Goal: Information Seeking & Learning: Learn about a topic

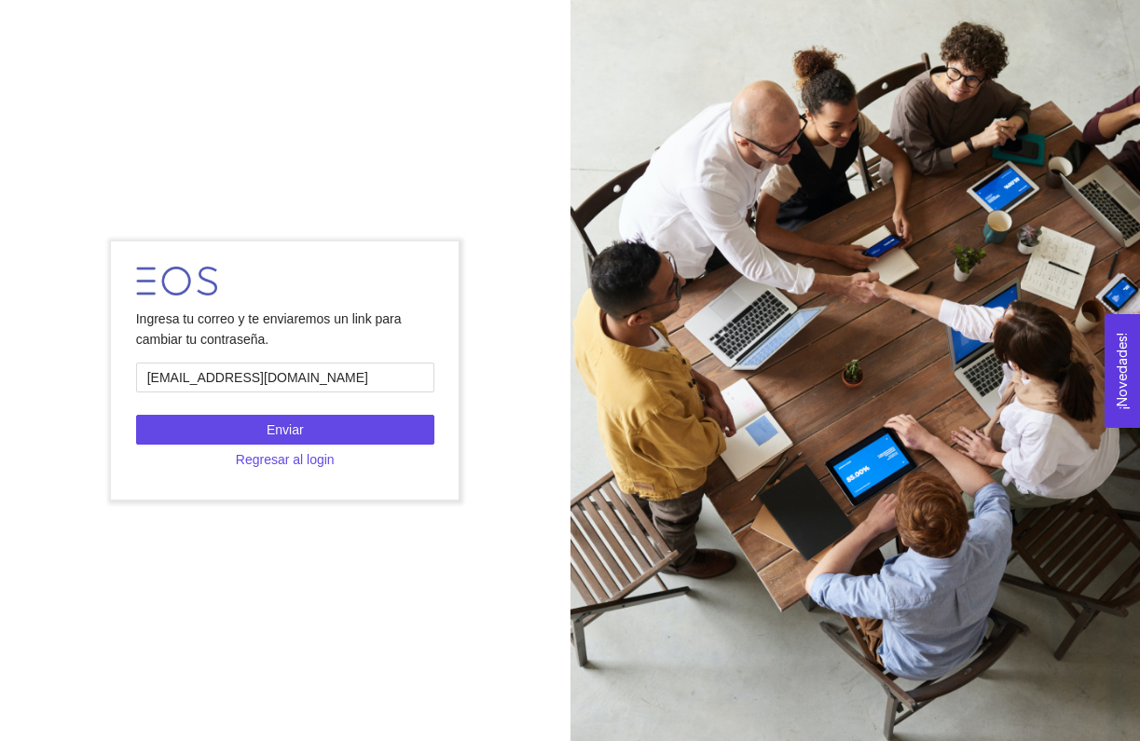
type input "[EMAIL_ADDRESS][DOMAIN_NAME]"
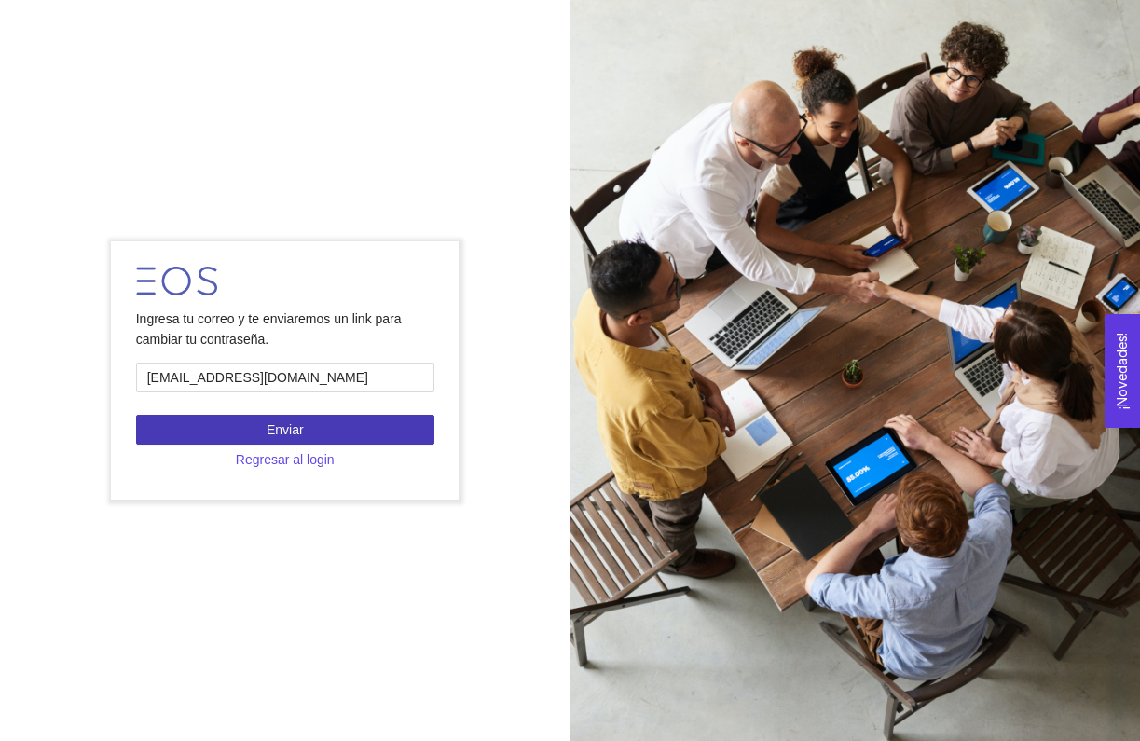
click at [272, 434] on span "Enviar" at bounding box center [285, 429] width 37 height 21
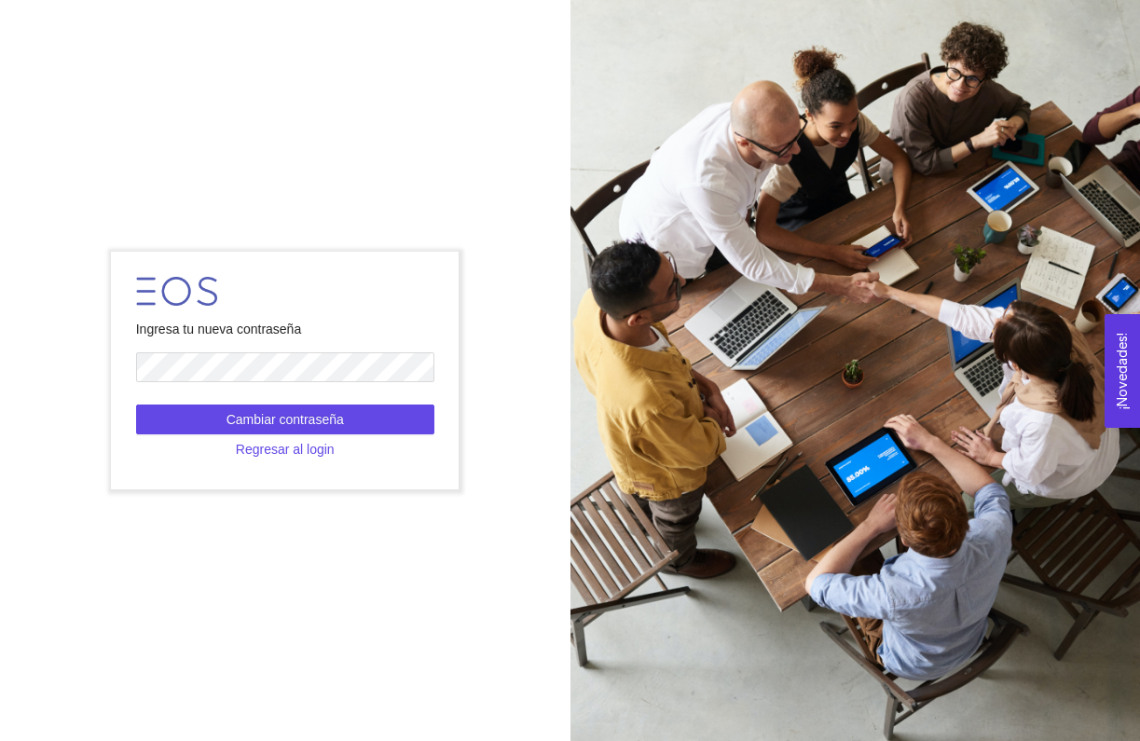
click at [214, 400] on form "Ingresa tu nueva contraseña Cambiar contraseña Regresar al login" at bounding box center [285, 370] width 348 height 237
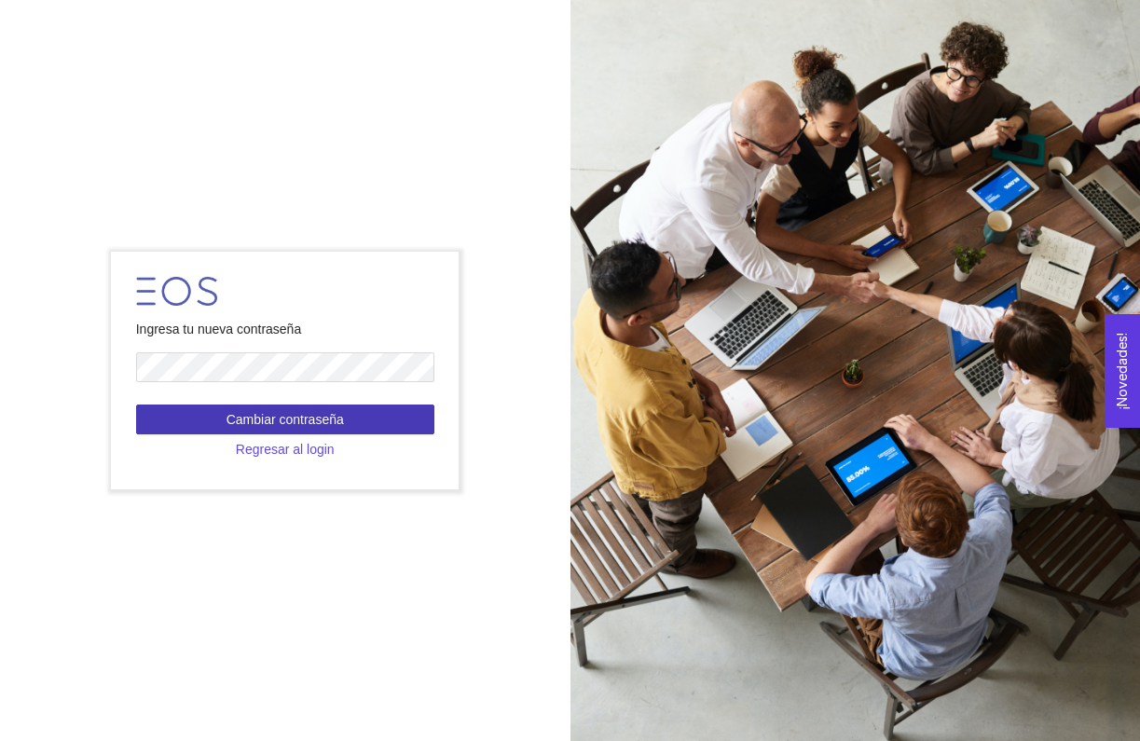
click at [214, 410] on button "Cambiar contraseña" at bounding box center [285, 419] width 298 height 30
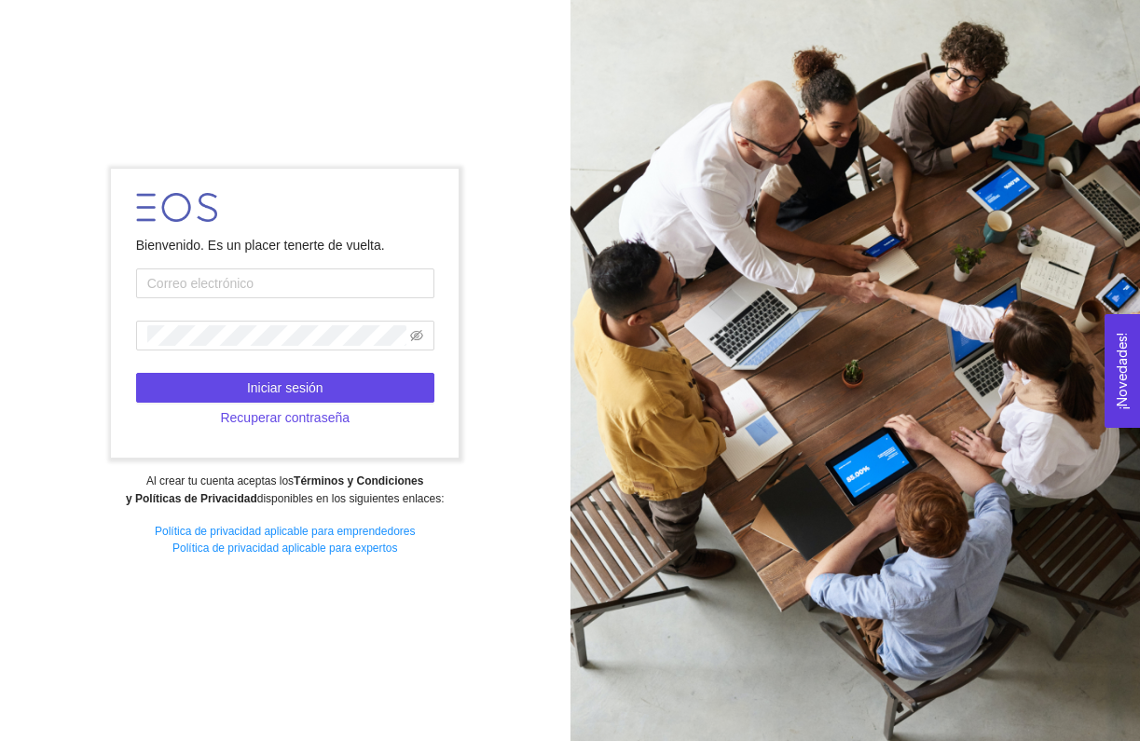
click at [325, 228] on form "Bienvenido. Es un placer tenerte de vuelta. Iniciar sesión Recuperar contraseña" at bounding box center [285, 313] width 348 height 289
click at [260, 274] on input "text" at bounding box center [285, 283] width 298 height 30
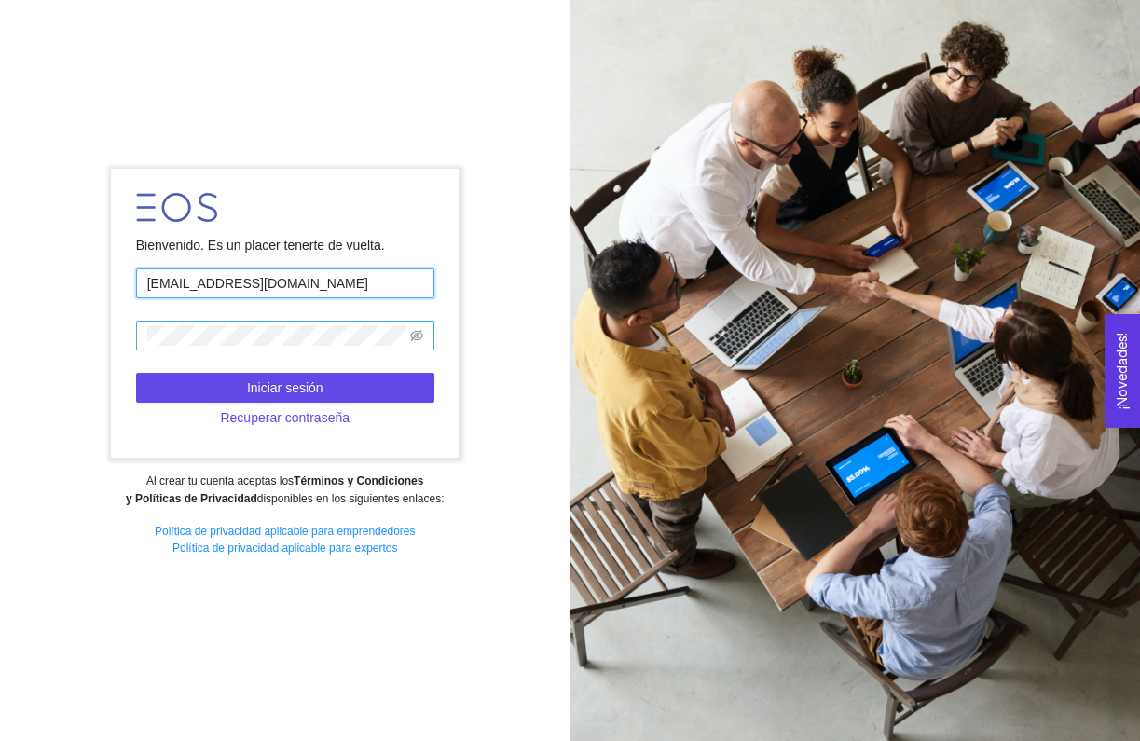
type input "[EMAIL_ADDRESS][DOMAIN_NAME]"
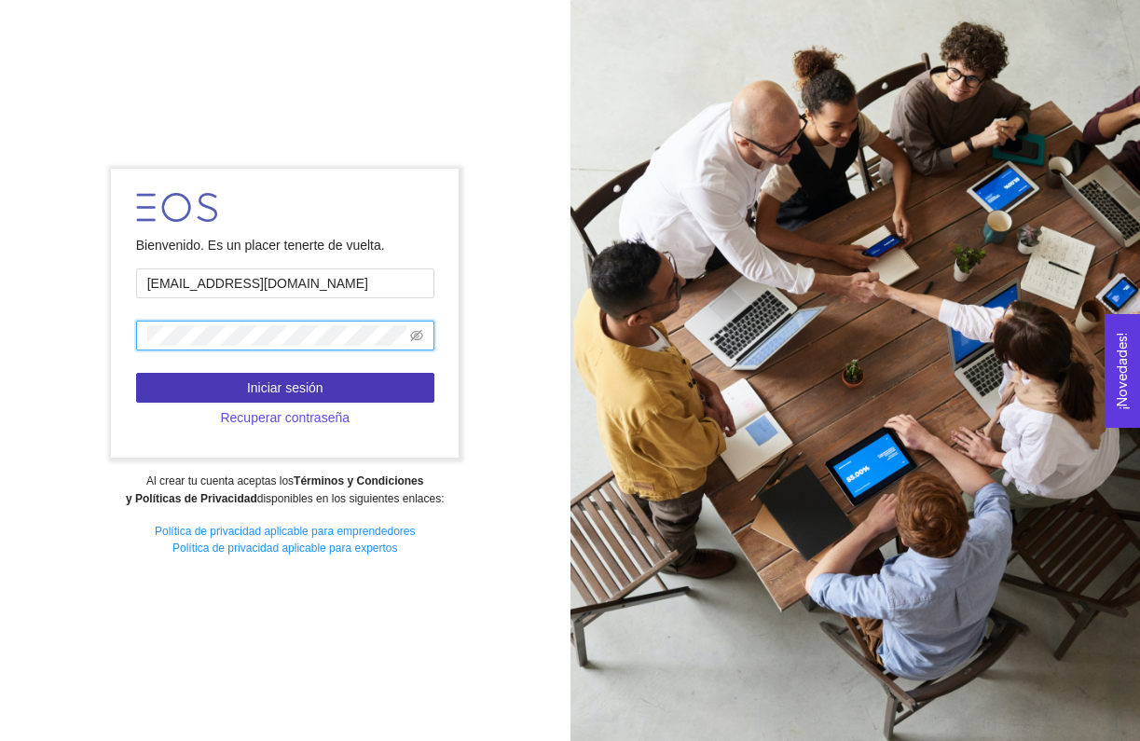
click at [380, 381] on button "Iniciar sesión" at bounding box center [285, 388] width 298 height 30
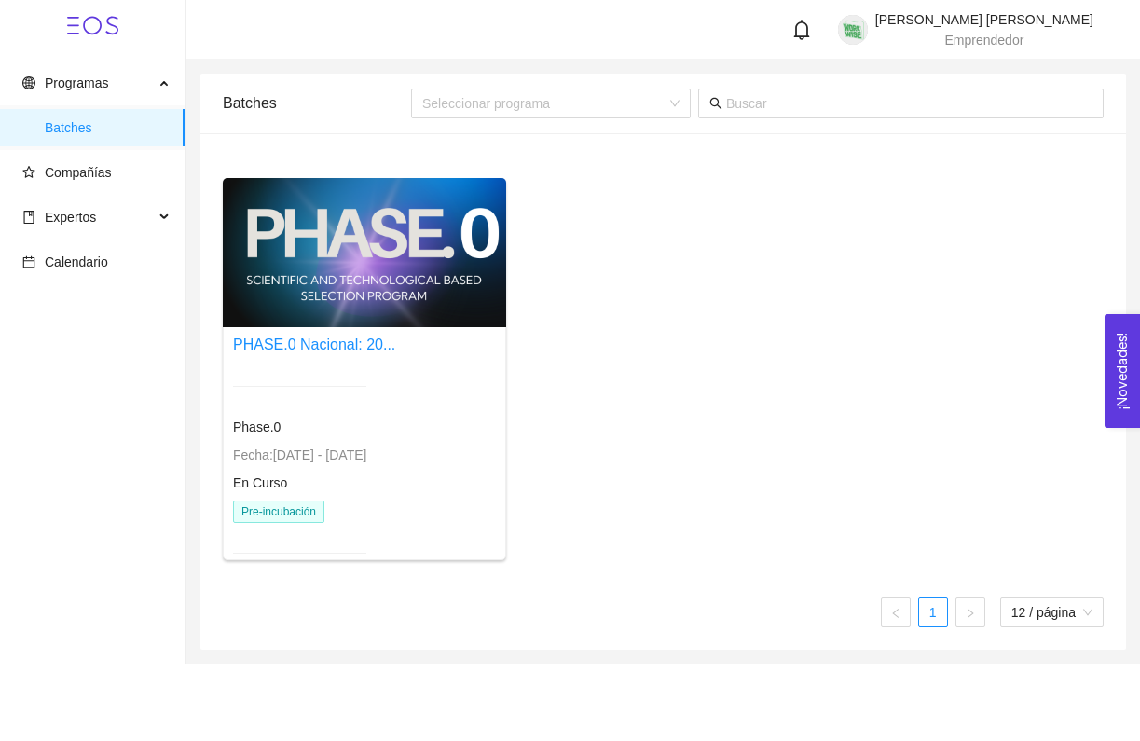
click at [288, 493] on div "Phase.0 Fecha: [DATE] - [DATE] En Curso Pre-incubación" at bounding box center [299, 469] width 133 height 212
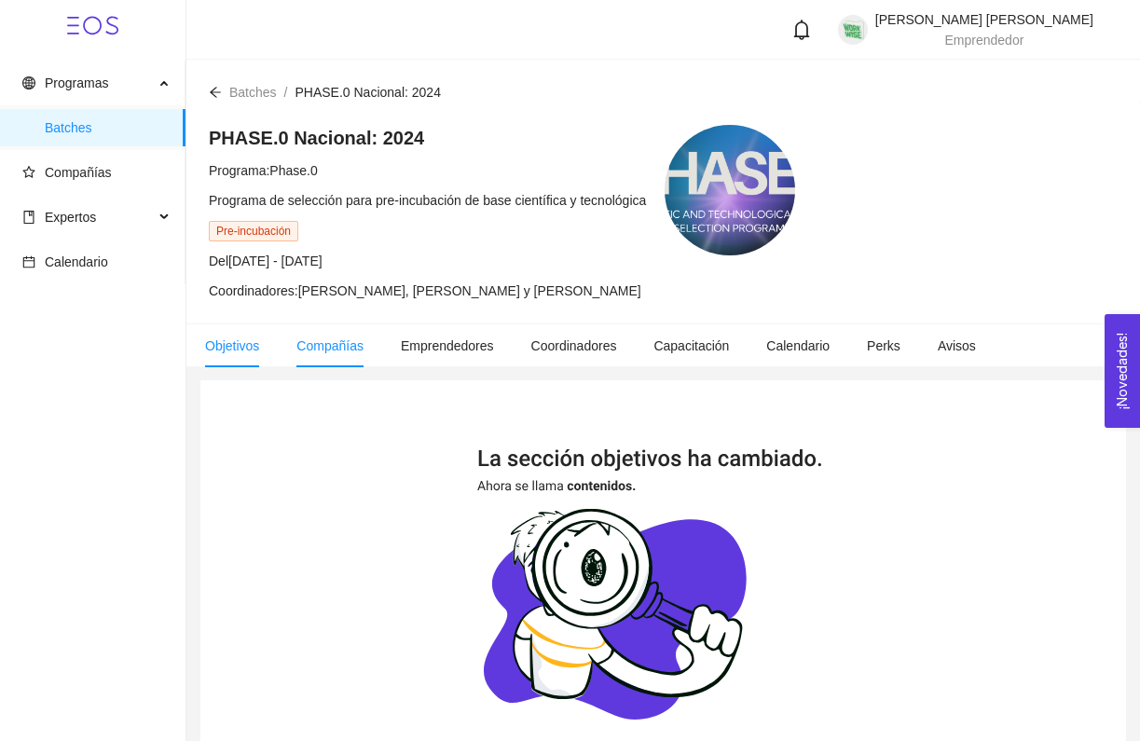
click at [339, 352] on span "Compañías" at bounding box center [329, 345] width 67 height 15
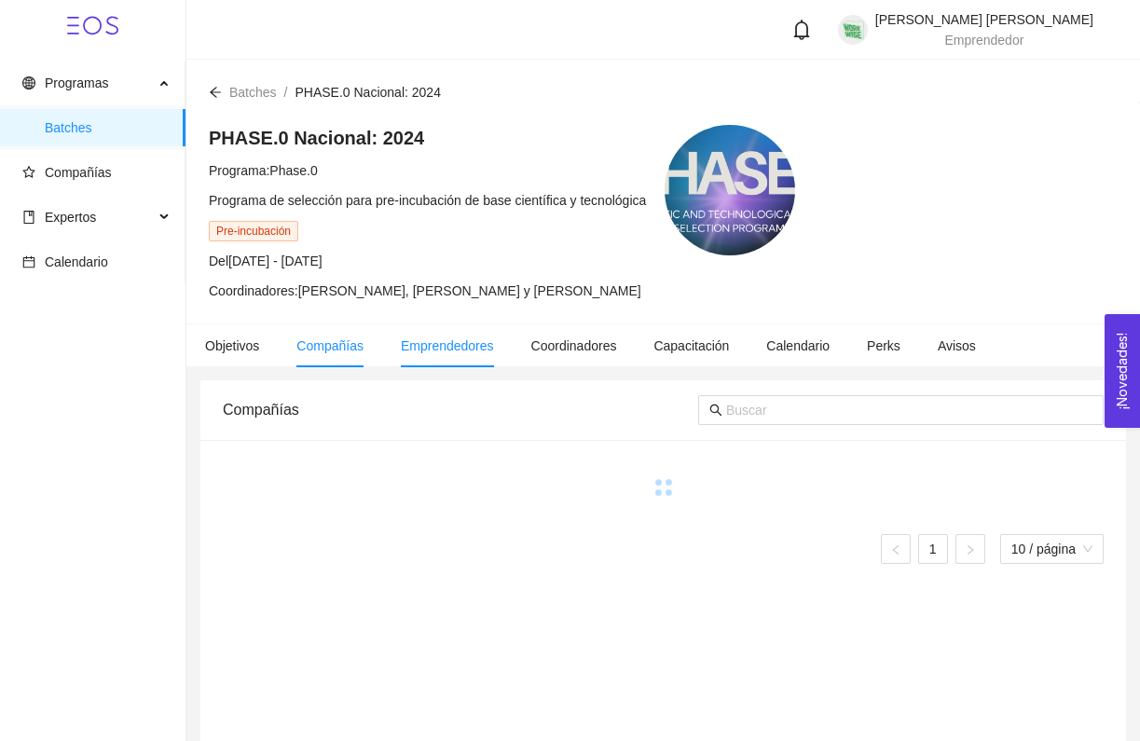
click at [424, 358] on li "Emprendedores" at bounding box center [447, 345] width 130 height 43
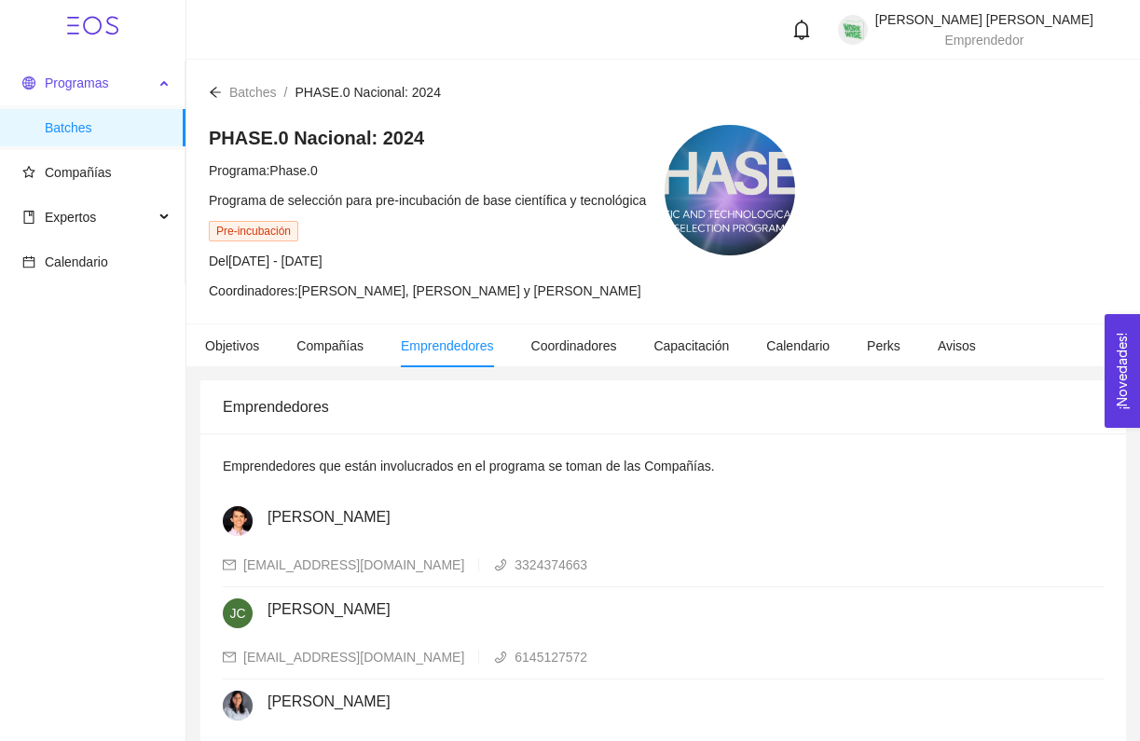
click at [95, 86] on span "Programas" at bounding box center [76, 82] width 63 height 15
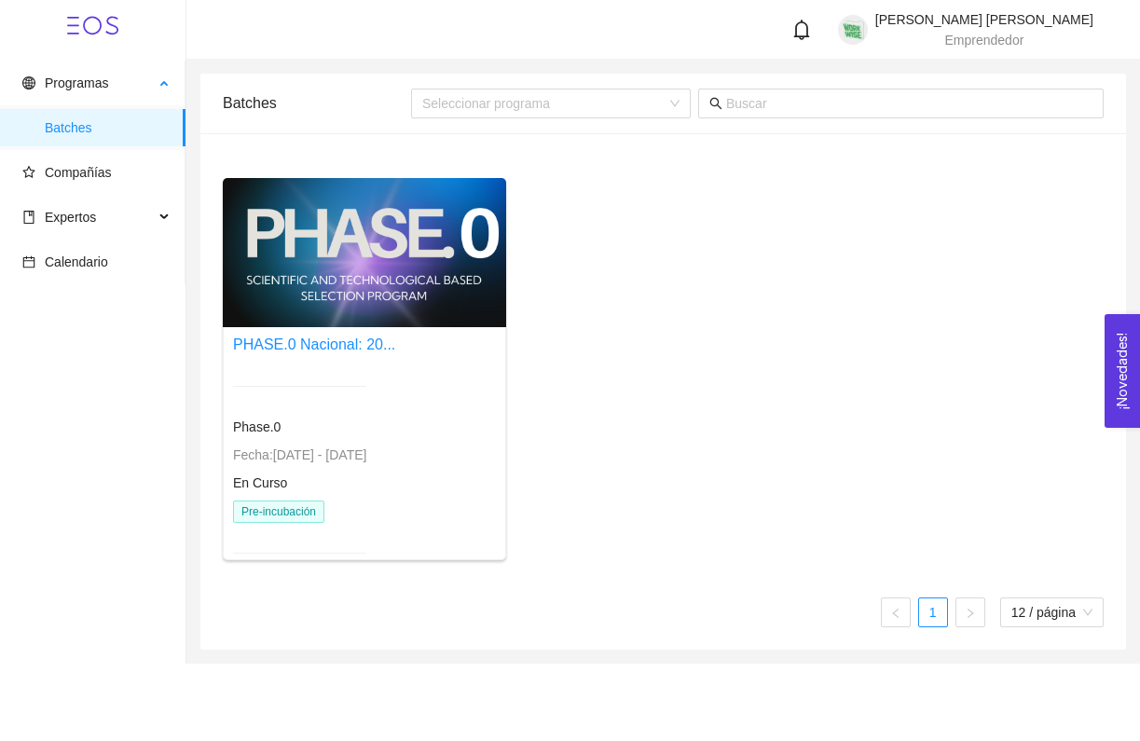
click at [95, 114] on span "Batches" at bounding box center [108, 127] width 126 height 37
click at [342, 245] on div at bounding box center [364, 252] width 283 height 149
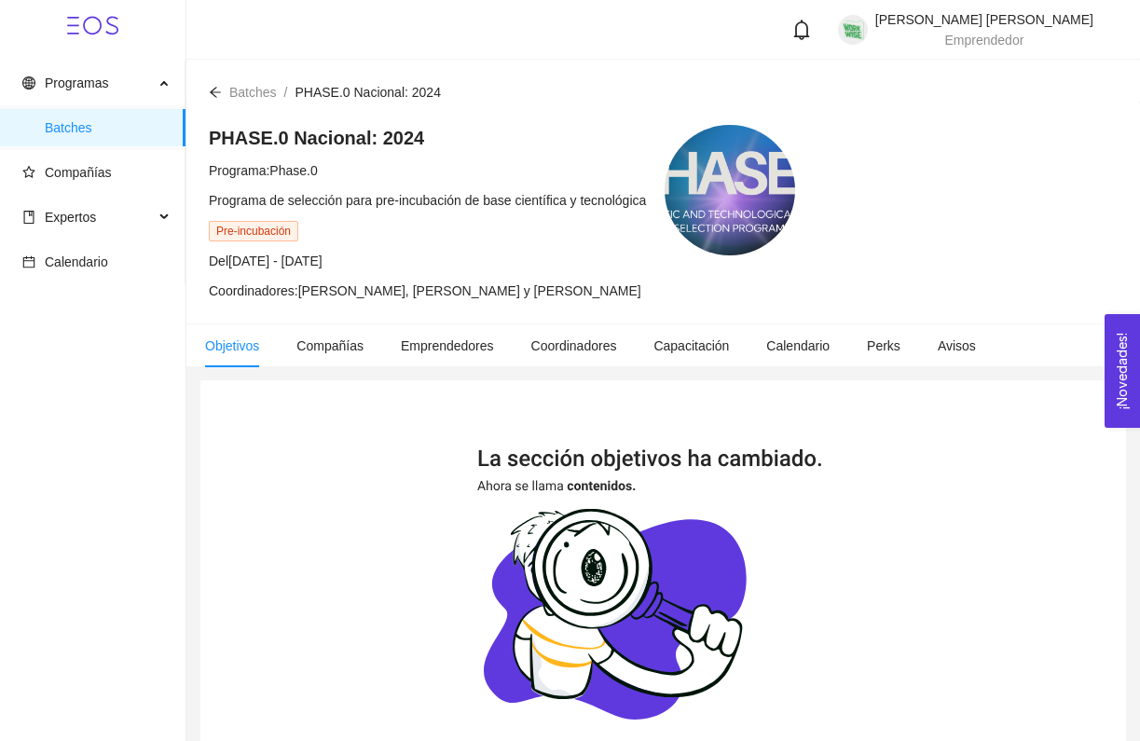
click at [1010, 20] on span "Jorge Isaac Pérez Rivas" at bounding box center [984, 19] width 218 height 15
click at [993, 89] on li "Perfil" at bounding box center [1001, 97] width 159 height 37
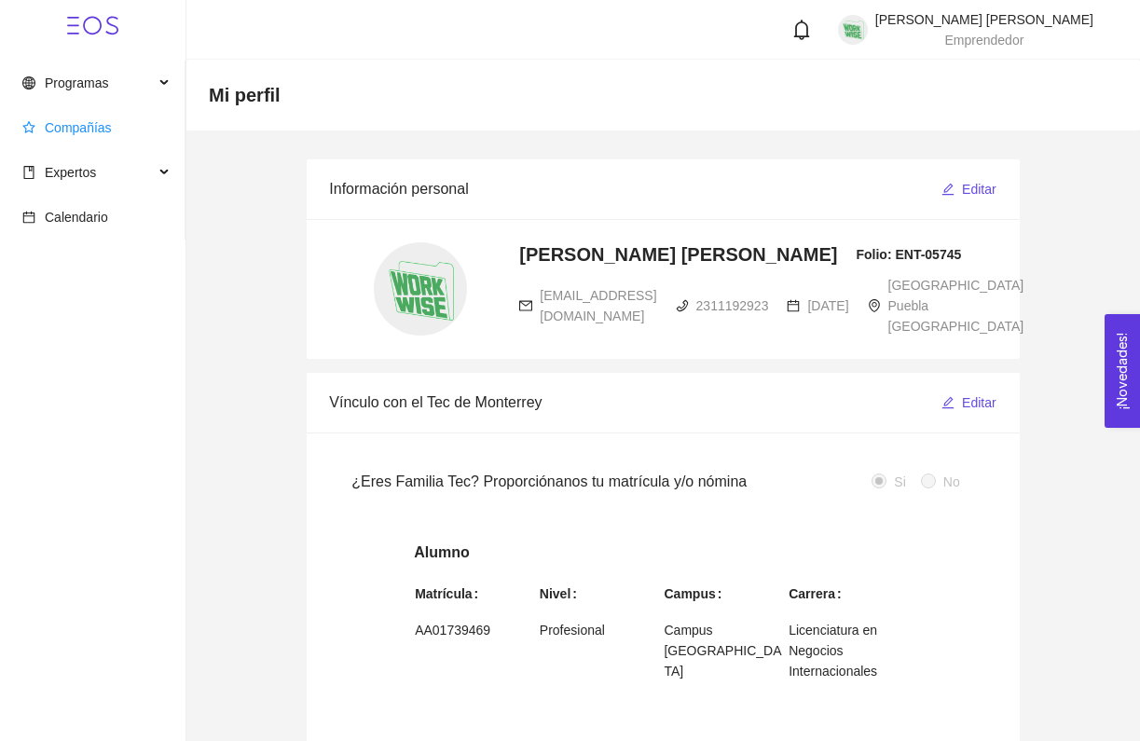
click at [97, 123] on span "Compañías" at bounding box center [78, 127] width 67 height 15
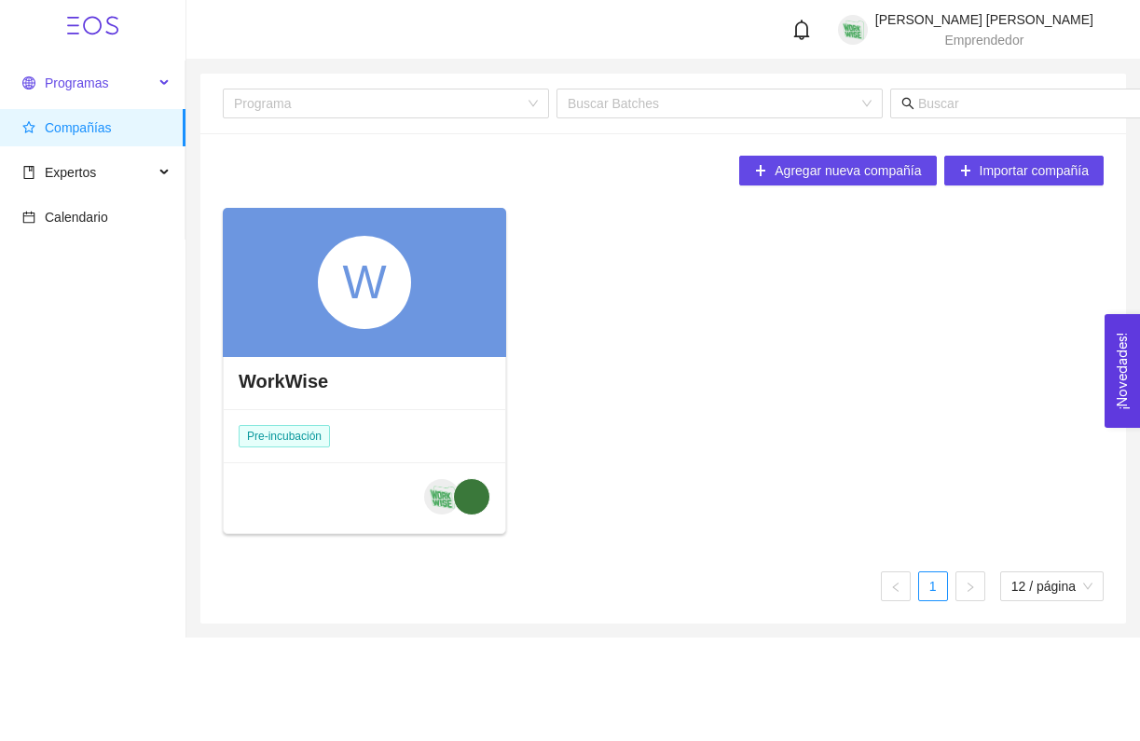
click at [105, 76] on span "Programas" at bounding box center [76, 82] width 63 height 15
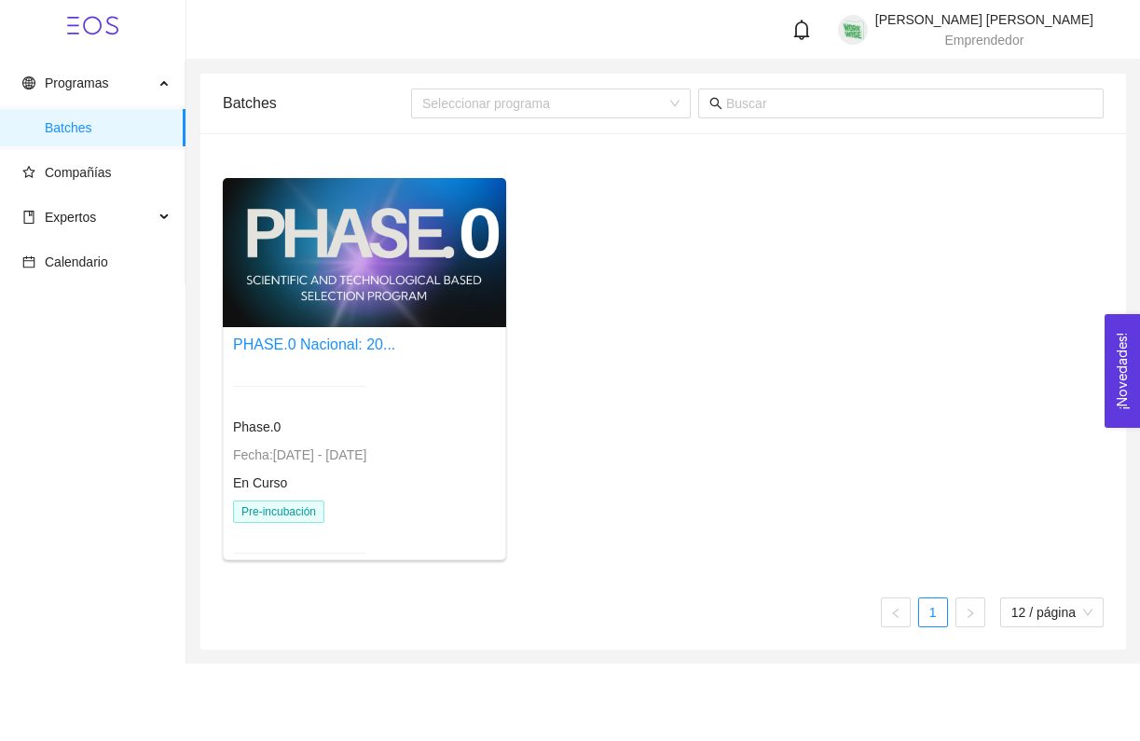
click at [294, 335] on div "PHASE.0 Nacional: 20..." at bounding box center [314, 344] width 162 height 23
click at [299, 353] on div "PHASE.0 Nacional: 20..." at bounding box center [314, 344] width 162 height 23
click at [404, 268] on div at bounding box center [364, 252] width 283 height 149
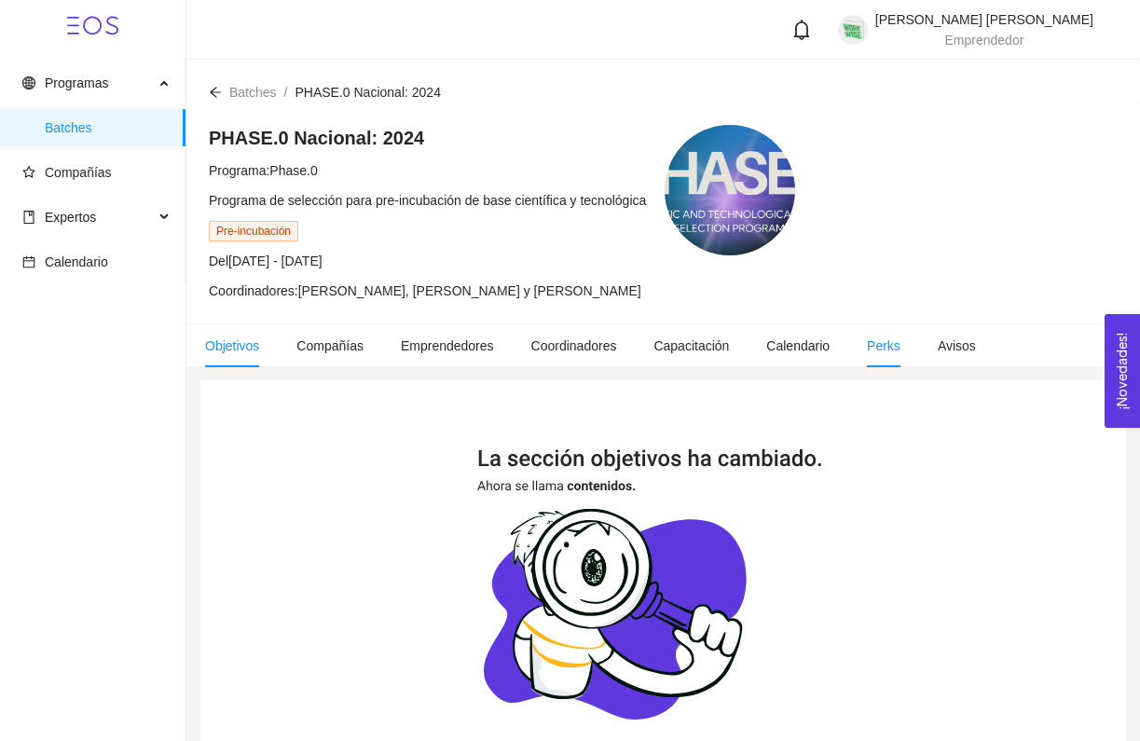
click at [900, 350] on span "Perks" at bounding box center [884, 345] width 34 height 15
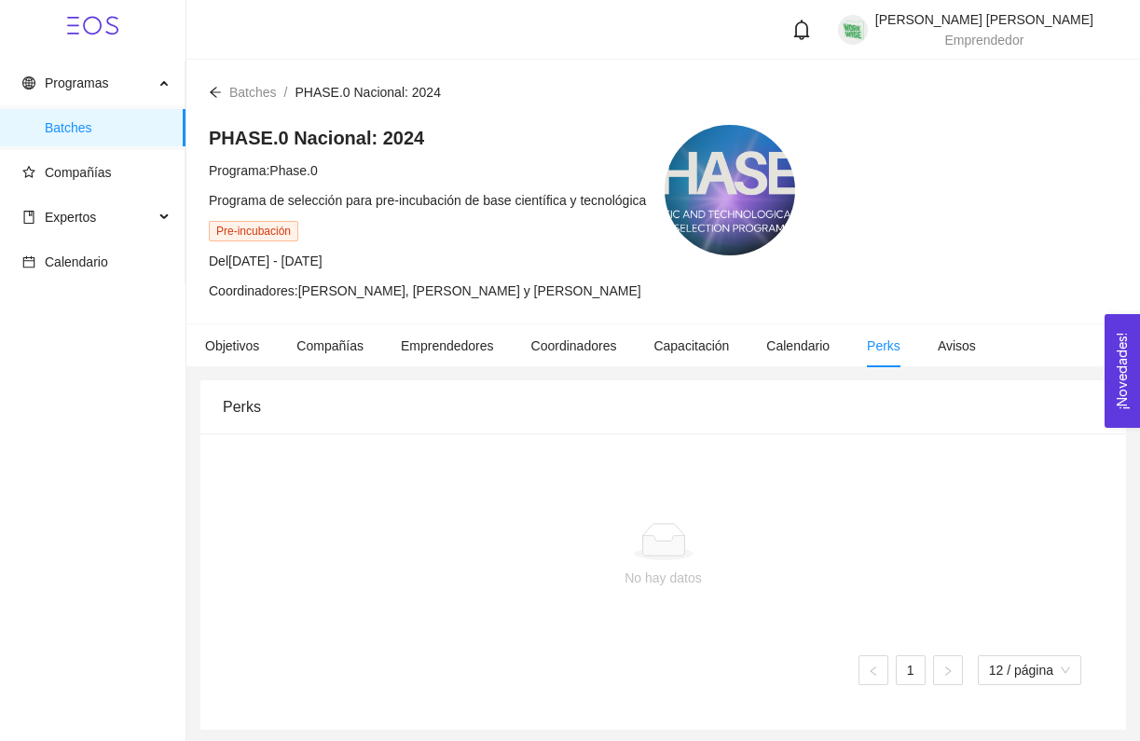
click at [198, 212] on div "PHASE.0 Nacional: 2024 Programa: Phase.0 Programa de selección para pre-incubac…" at bounding box center [662, 213] width 953 height 221
click at [121, 233] on span "Expertos" at bounding box center [87, 216] width 131 height 37
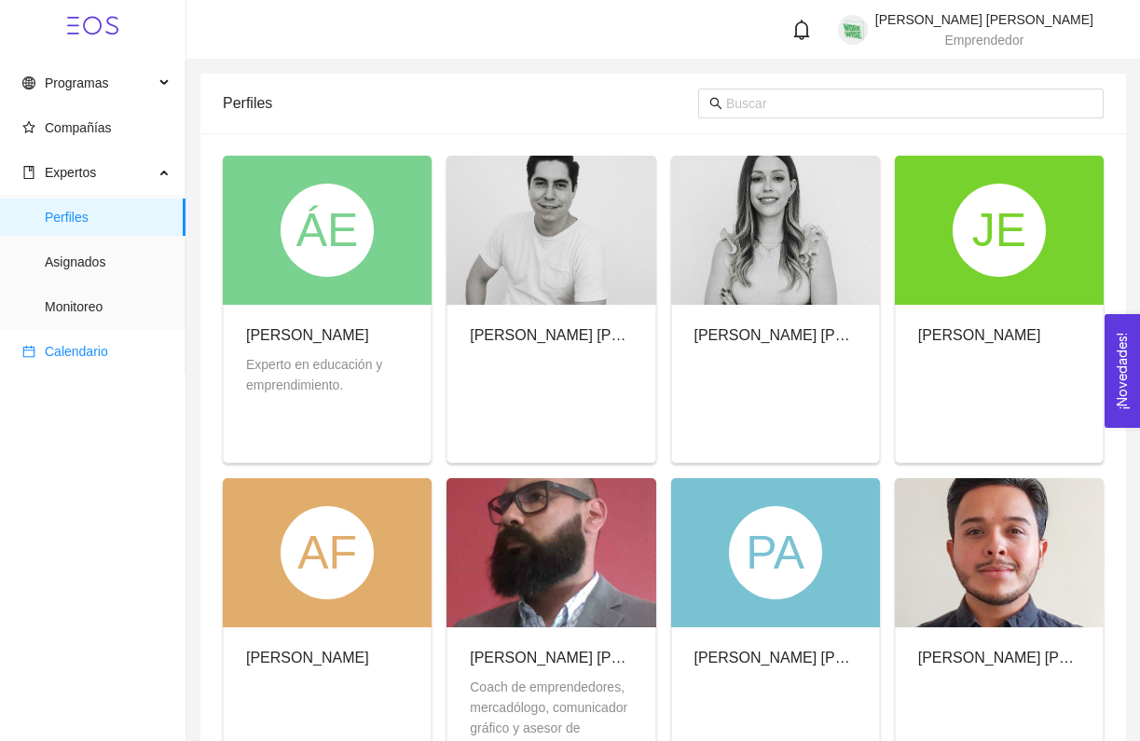
click at [82, 341] on span "Calendario" at bounding box center [96, 351] width 148 height 37
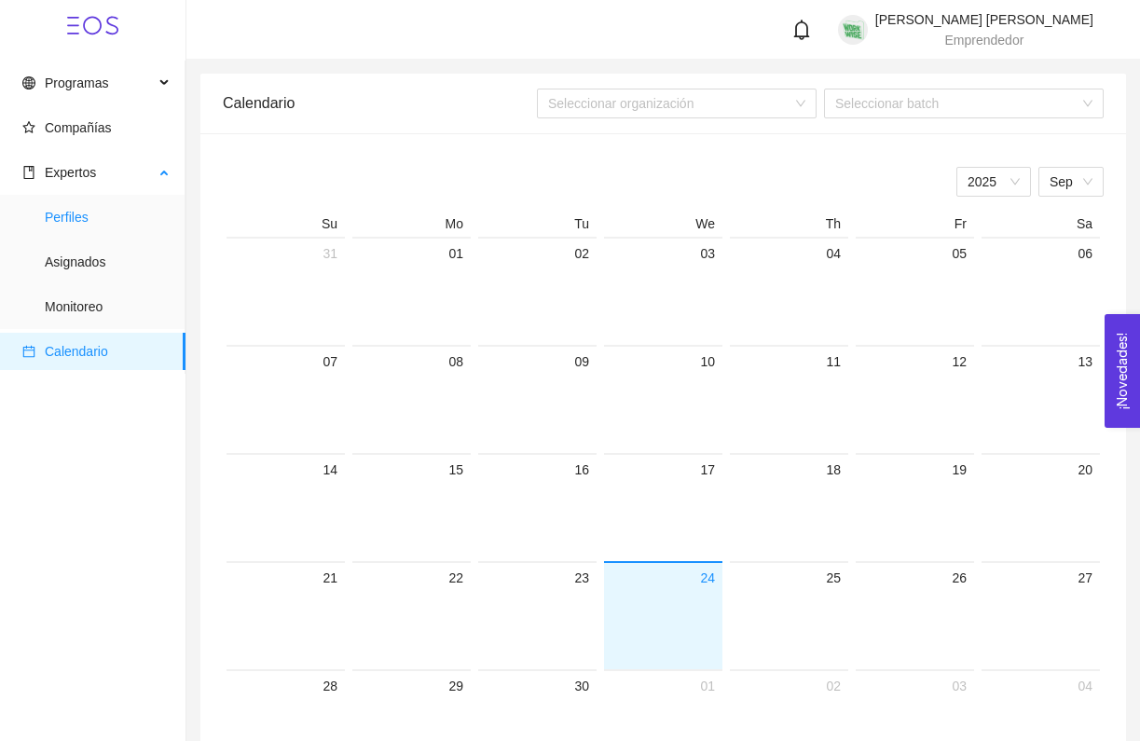
click at [78, 219] on span "Perfiles" at bounding box center [108, 216] width 126 height 37
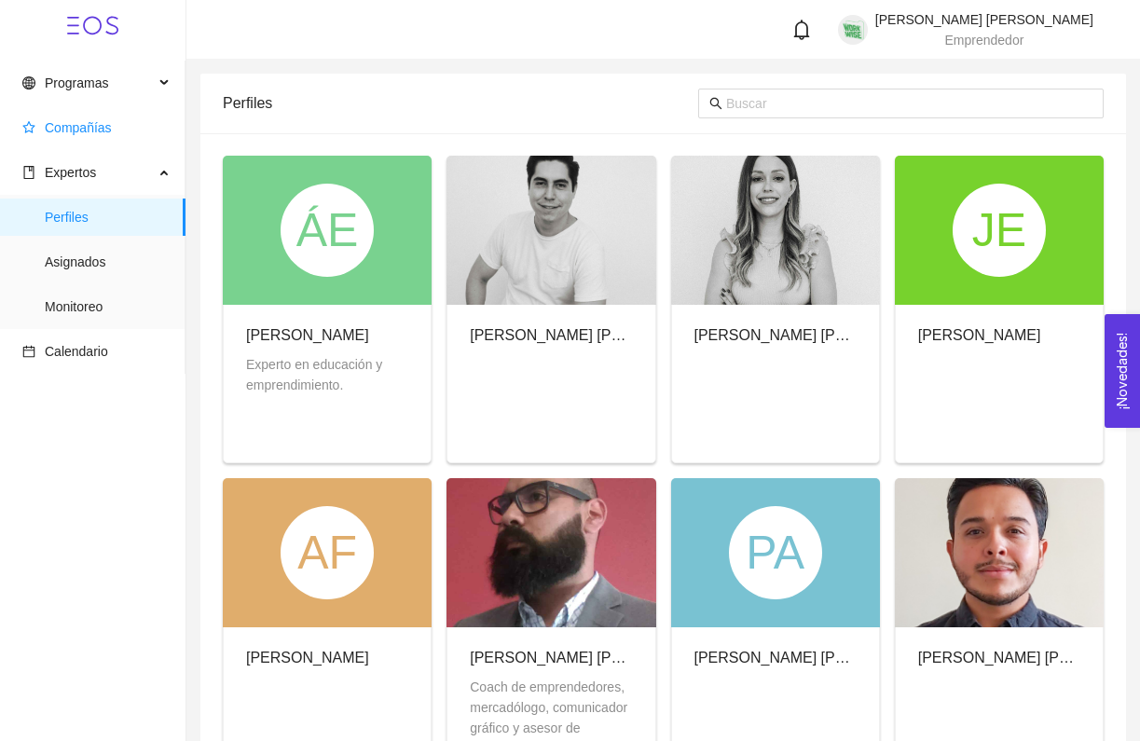
click at [83, 120] on span "Compañías" at bounding box center [78, 127] width 67 height 15
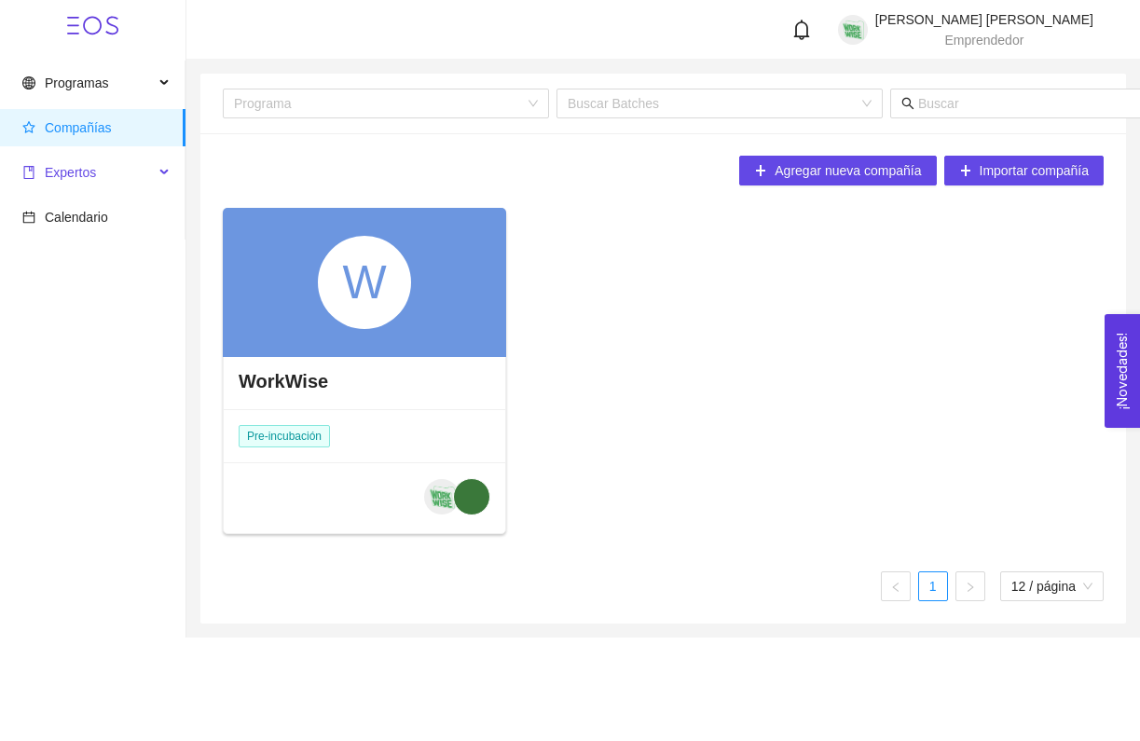
click at [83, 179] on span "Expertos" at bounding box center [70, 172] width 51 height 15
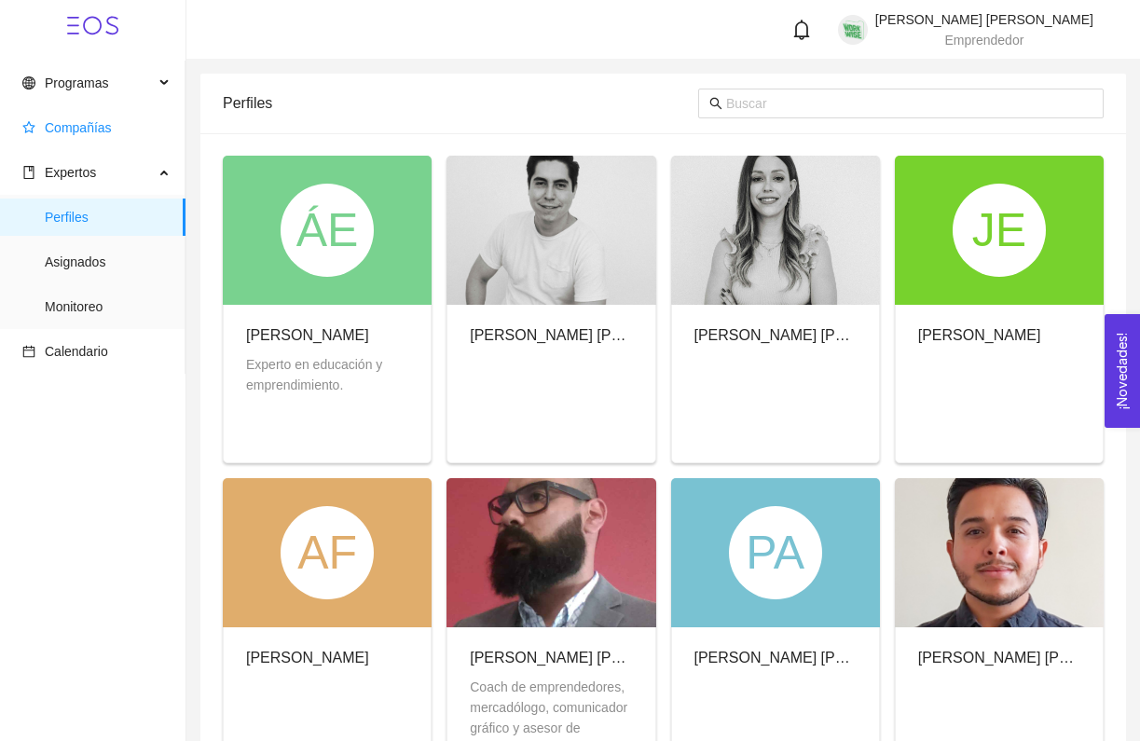
click at [89, 124] on span "Compañías" at bounding box center [78, 127] width 67 height 15
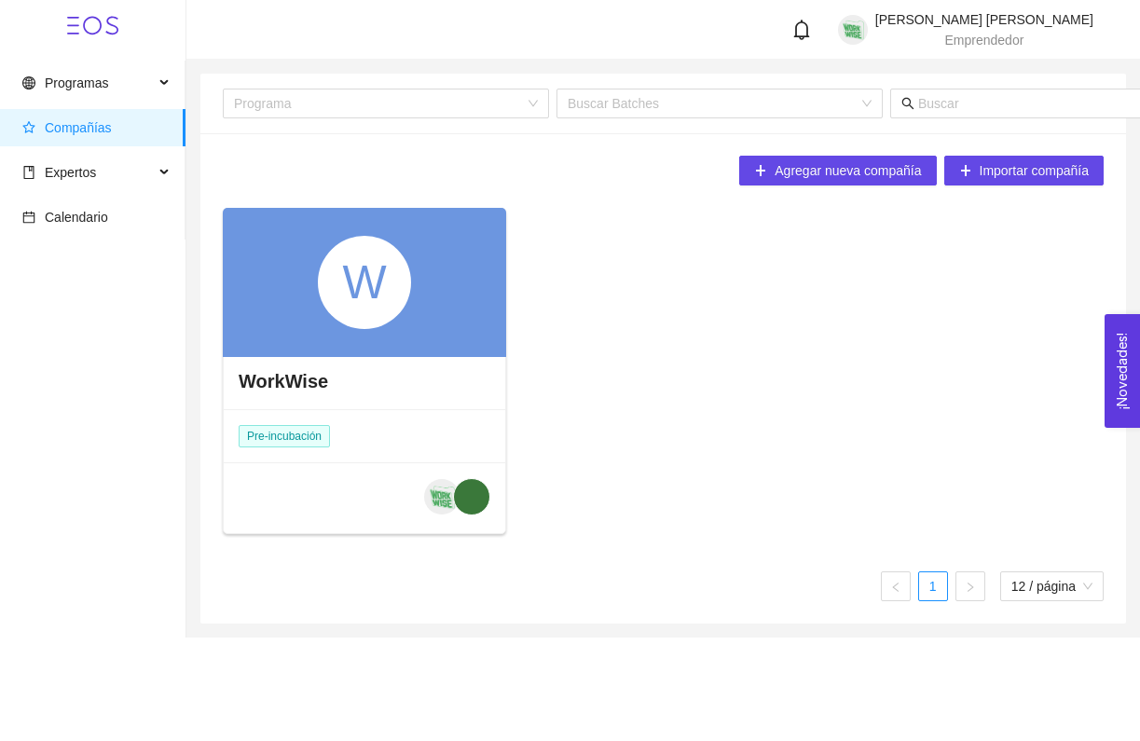
click at [234, 338] on div "W" at bounding box center [364, 282] width 283 height 149
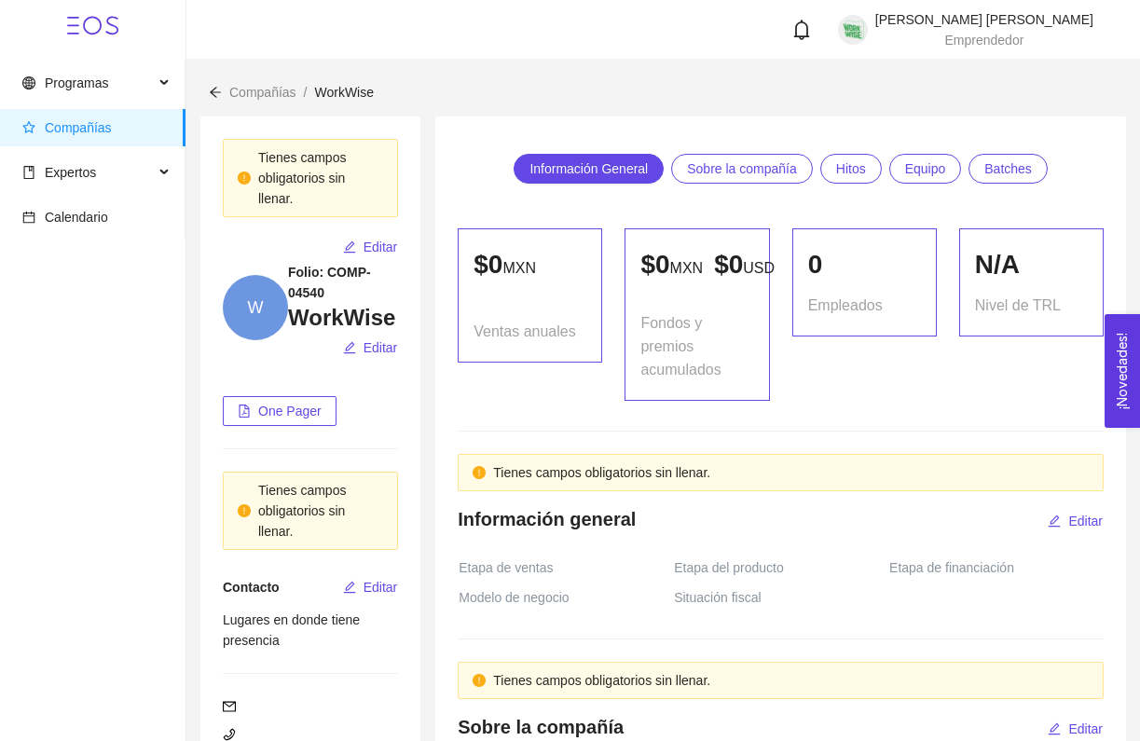
click at [718, 179] on span "Sobre la compañía" at bounding box center [742, 169] width 110 height 28
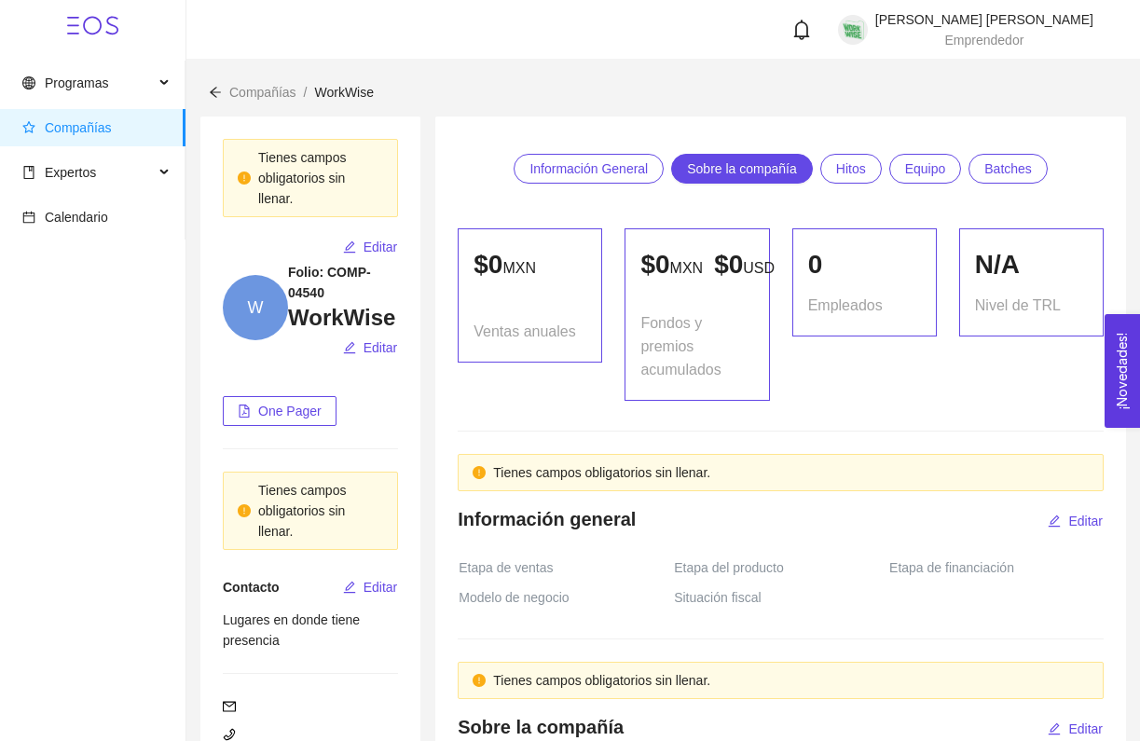
click at [857, 157] on span "Hitos" at bounding box center [851, 169] width 30 height 28
click at [933, 157] on span "Equipo" at bounding box center [925, 169] width 41 height 28
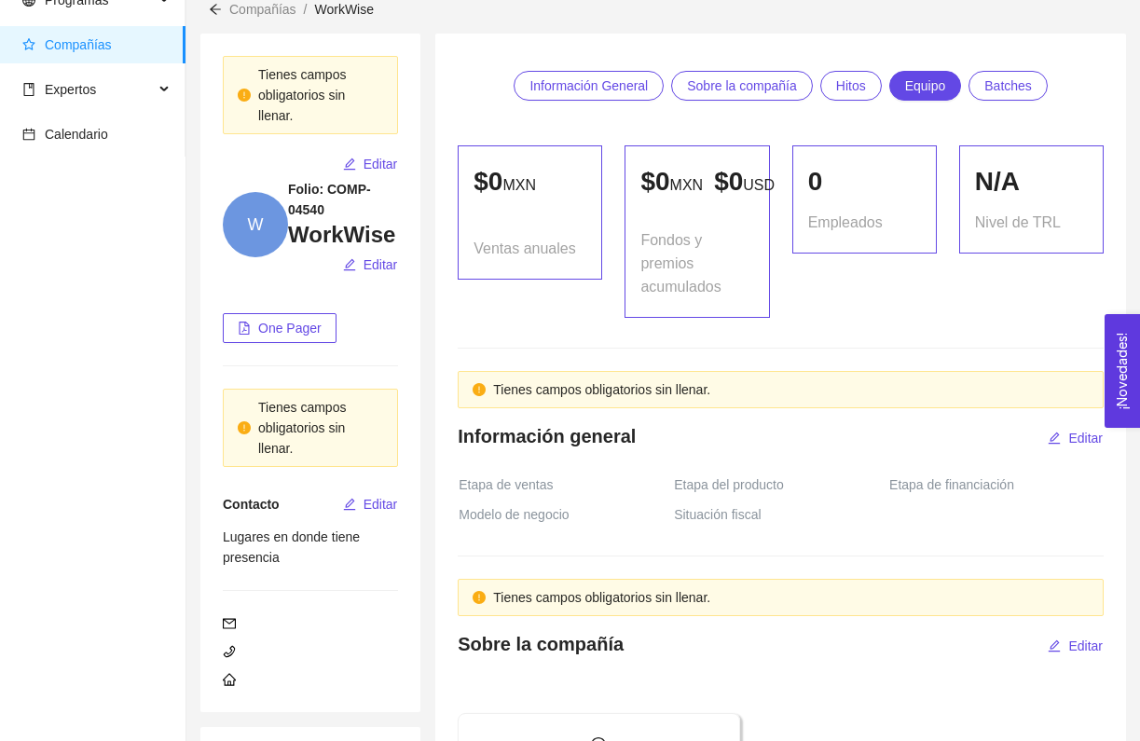
scroll to position [66, 0]
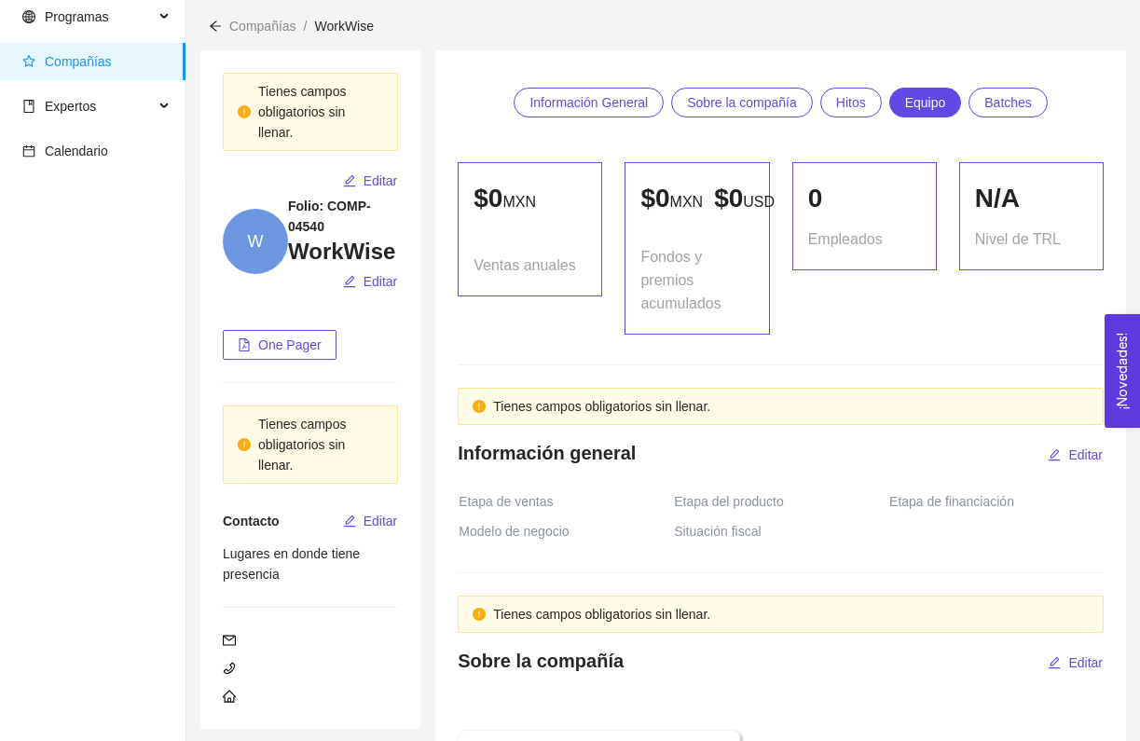
click at [622, 93] on span "Información General" at bounding box center [588, 103] width 118 height 28
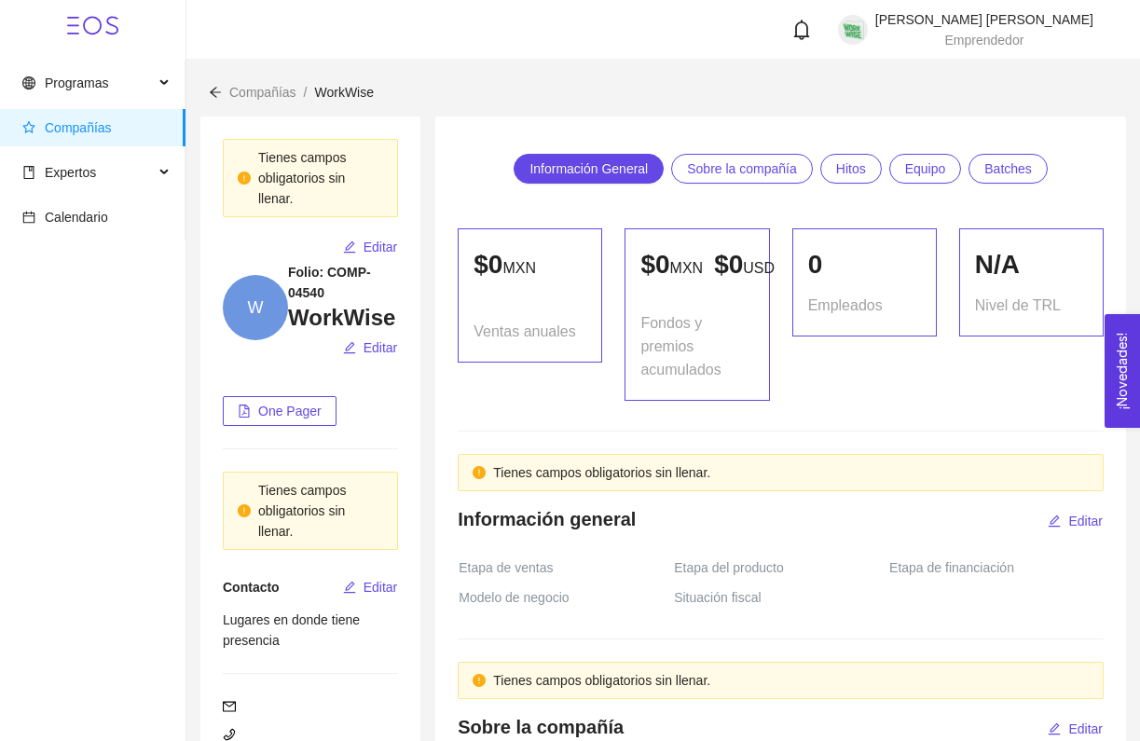
scroll to position [-1, 0]
click at [280, 300] on span "W" at bounding box center [255, 307] width 65 height 65
click at [920, 165] on span "Equipo" at bounding box center [925, 169] width 41 height 28
click at [1028, 159] on span "Batches" at bounding box center [1008, 169] width 48 height 28
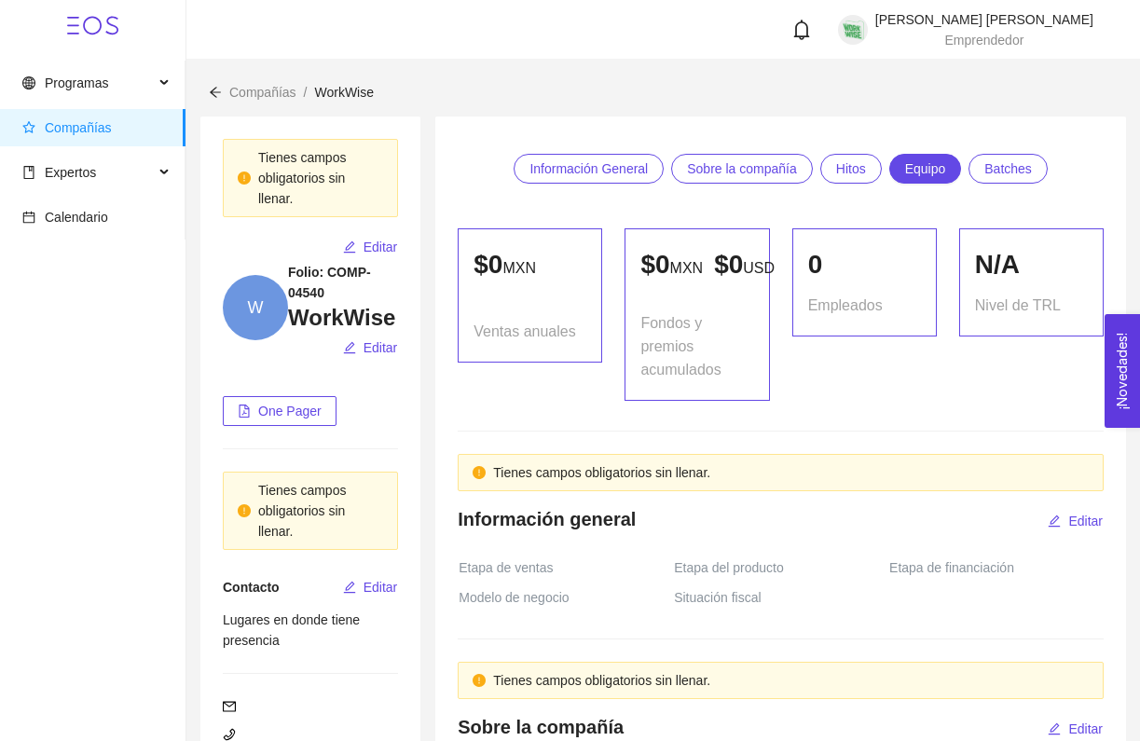
scroll to position [1288, 0]
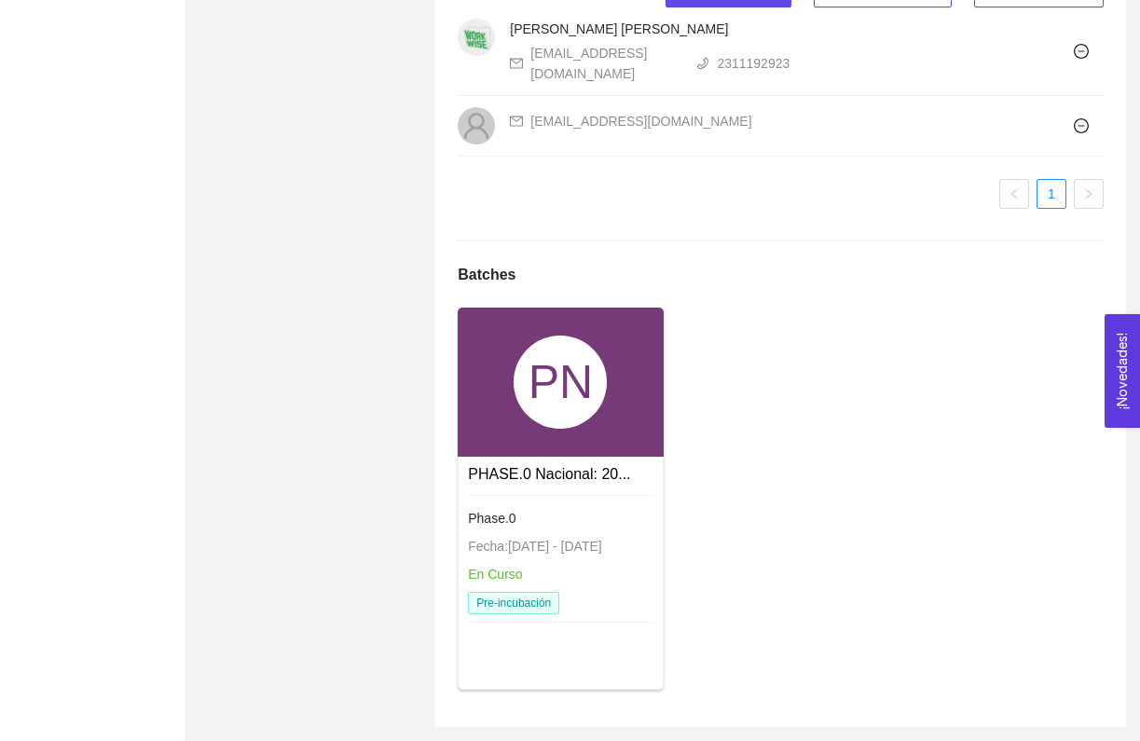
click at [600, 444] on div "PN" at bounding box center [560, 382] width 205 height 149
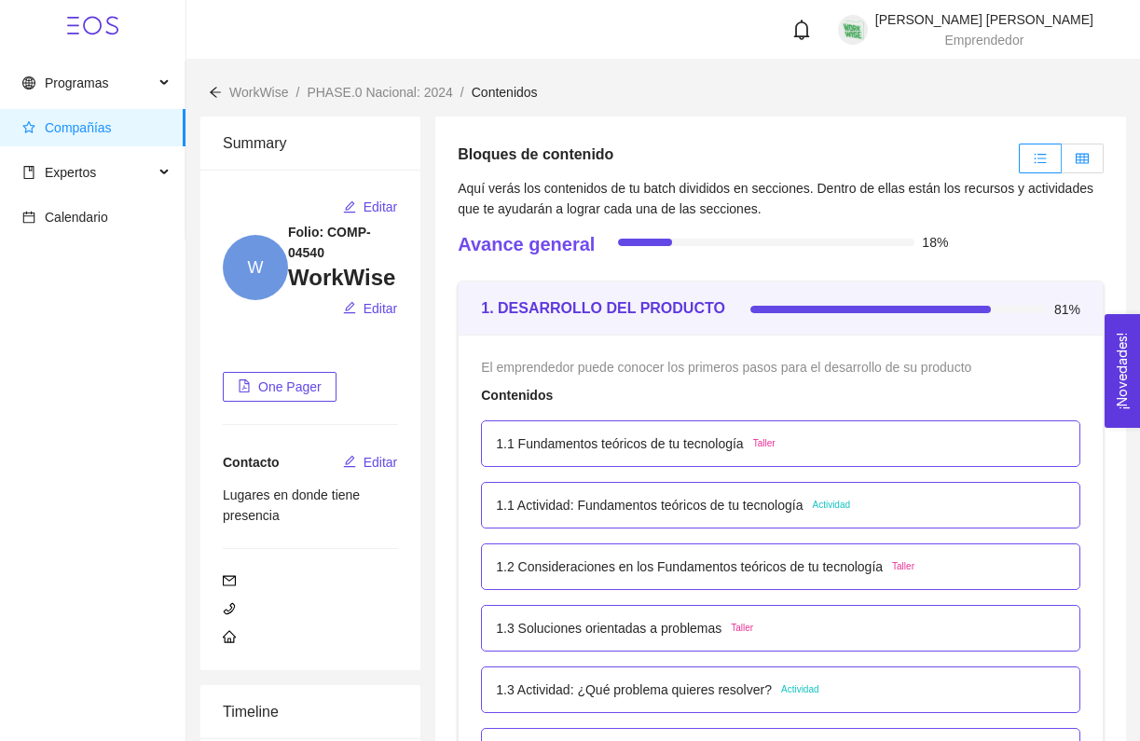
click at [1087, 159] on icon "table" at bounding box center [1081, 158] width 13 height 10
click at [1061, 163] on input "radio" at bounding box center [1061, 163] width 0 height 0
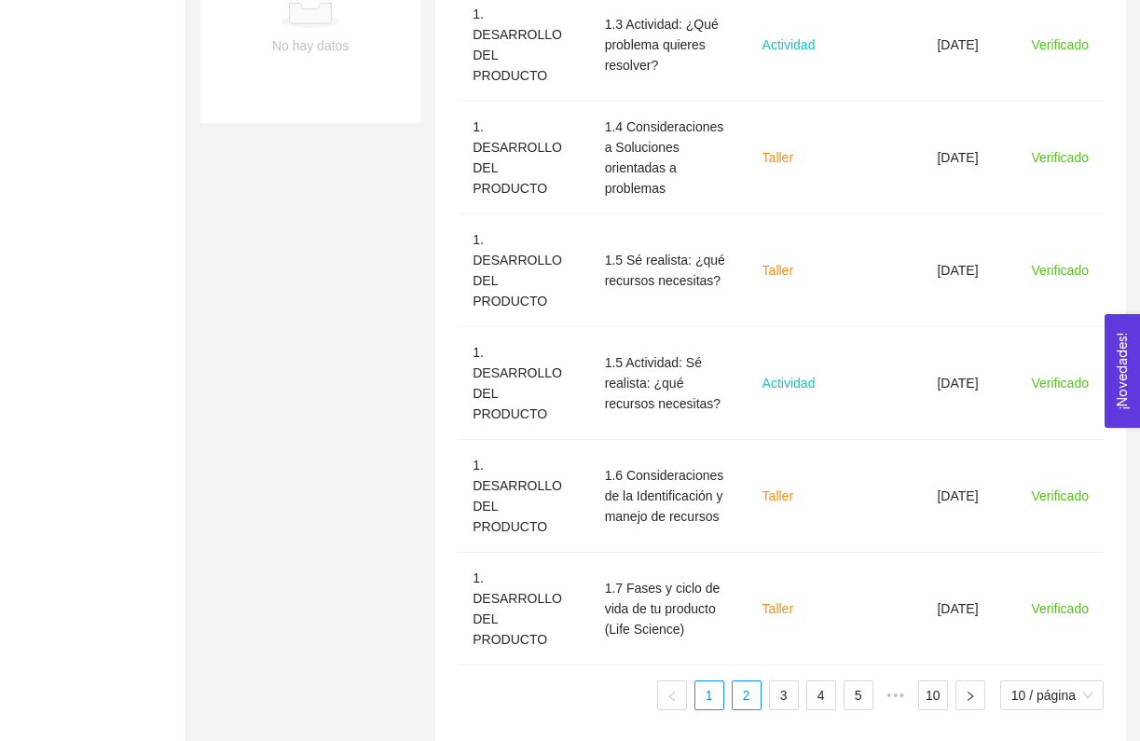
click at [748, 689] on li "2" at bounding box center [746, 695] width 30 height 30
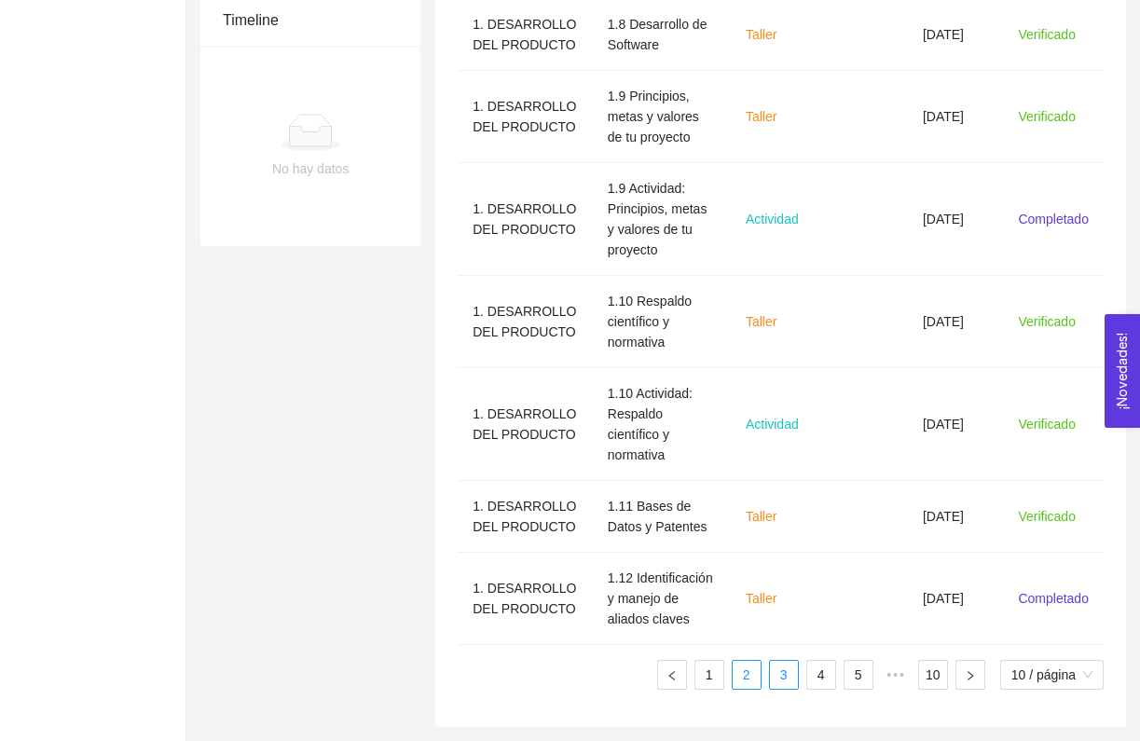
click at [771, 677] on link "3" at bounding box center [784, 675] width 28 height 28
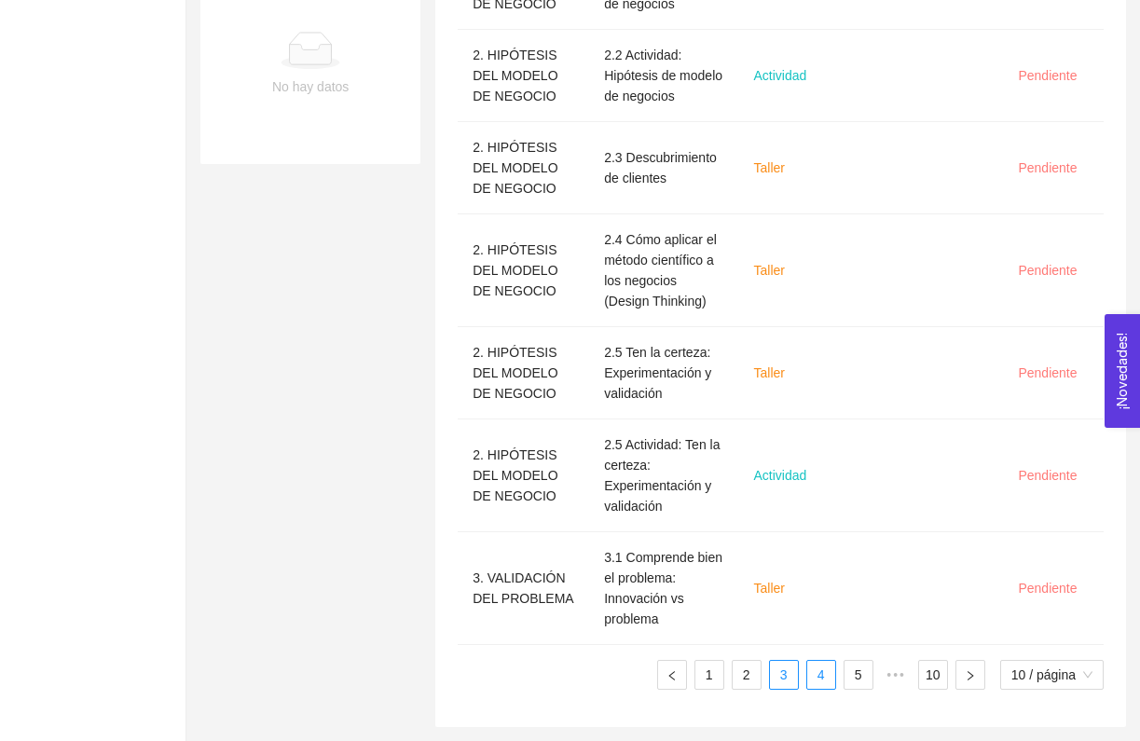
click at [814, 674] on link "4" at bounding box center [821, 675] width 28 height 28
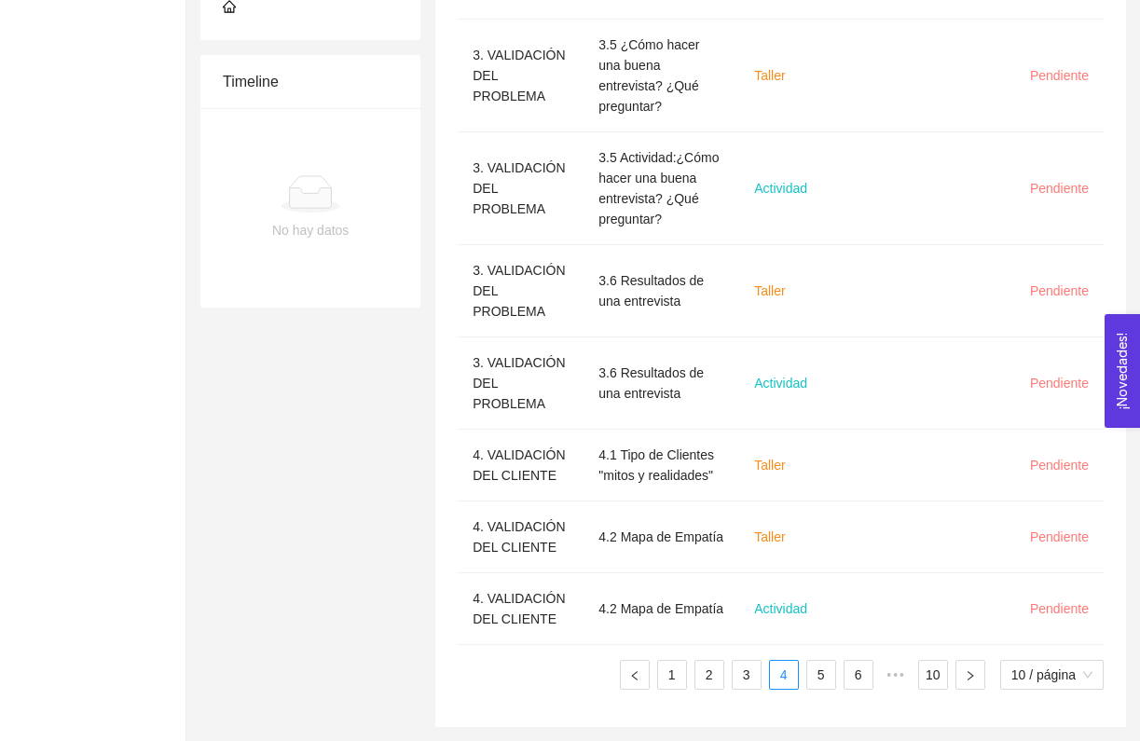
click at [764, 678] on ul "1 2 3 4 5 6 ••• 10 10 / página" at bounding box center [781, 675] width 646 height 30
click at [747, 677] on link "3" at bounding box center [746, 675] width 28 height 28
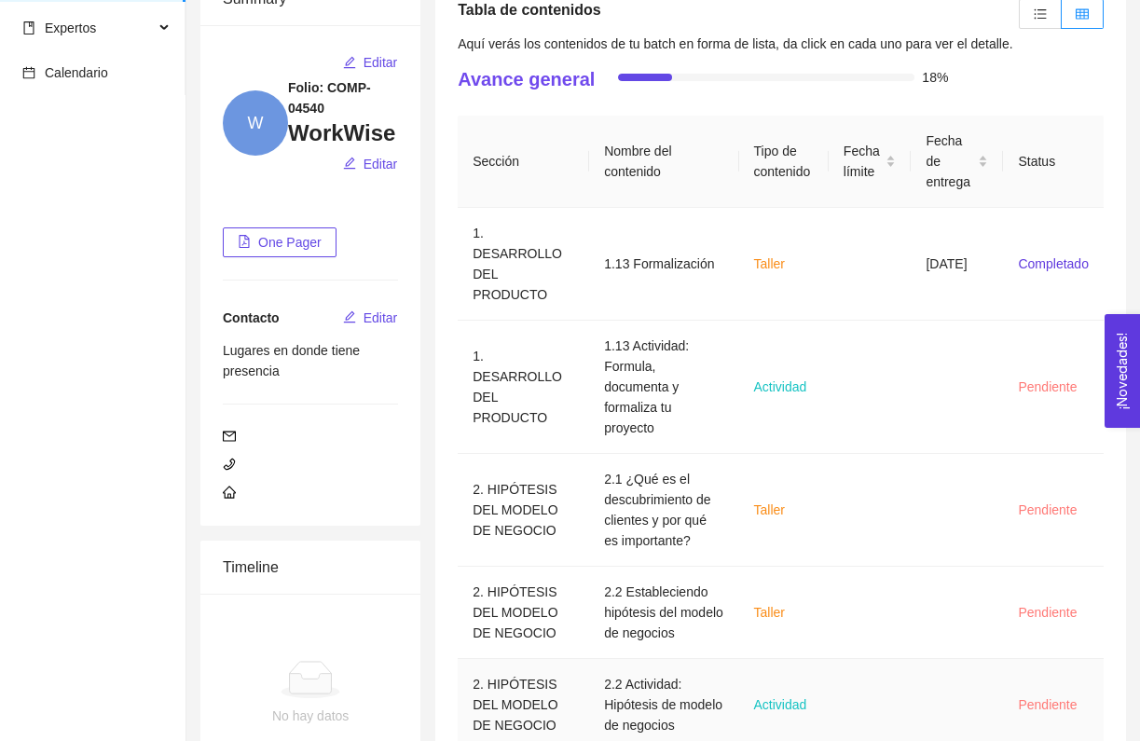
scroll to position [106, 0]
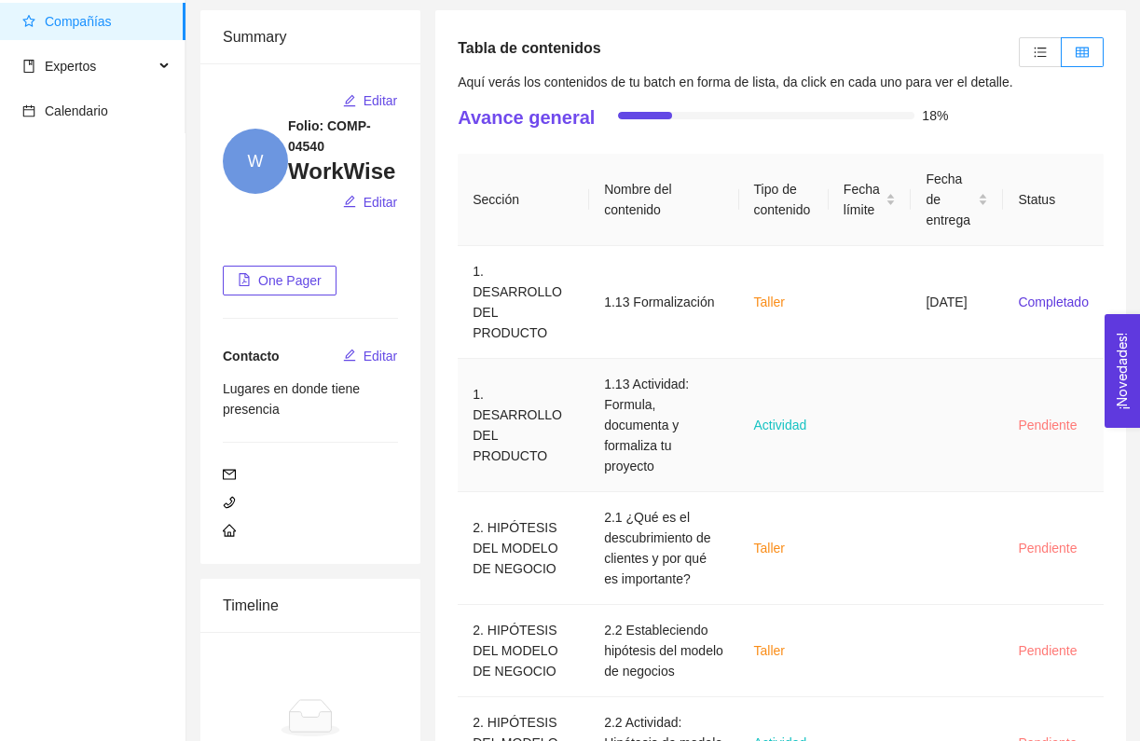
click at [589, 371] on td "1.13 Actividad: Formula, documenta y formaliza tu proyecto" at bounding box center [663, 425] width 149 height 133
